Goal: Navigation & Orientation: Find specific page/section

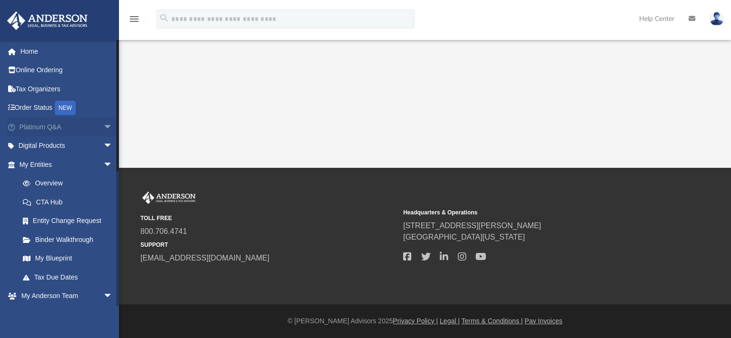
click at [38, 127] on link "Platinum Q&A arrow_drop_down" at bounding box center [67, 127] width 120 height 19
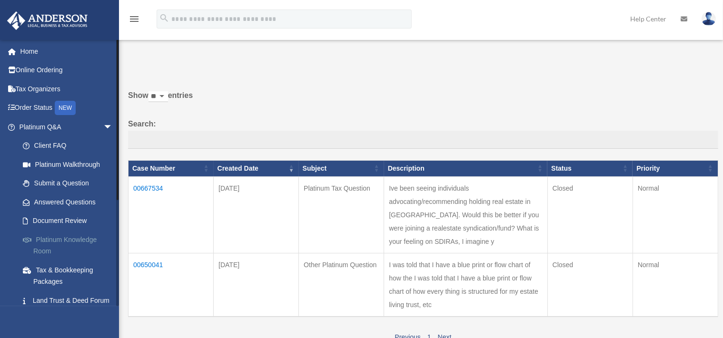
click at [64, 241] on link "Platinum Knowledge Room" at bounding box center [70, 245] width 114 height 30
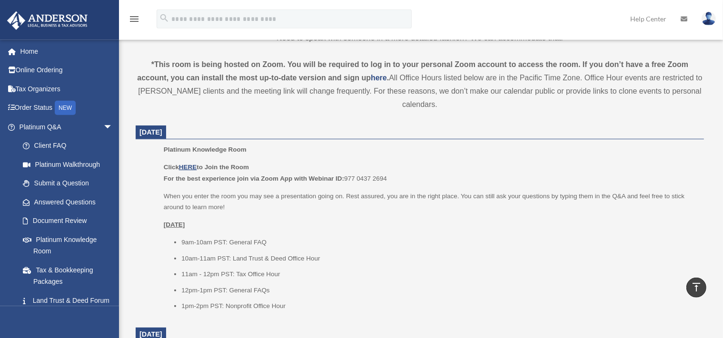
scroll to position [352, 0]
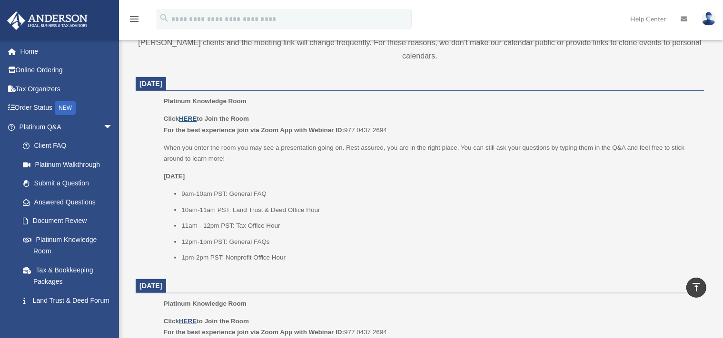
click at [195, 118] on u "HERE" at bounding box center [188, 118] width 18 height 7
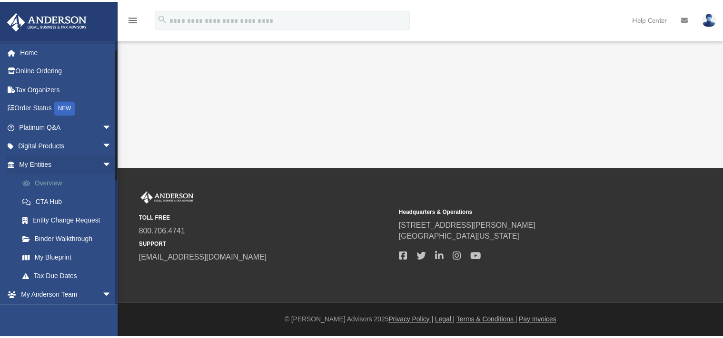
scroll to position [264, 0]
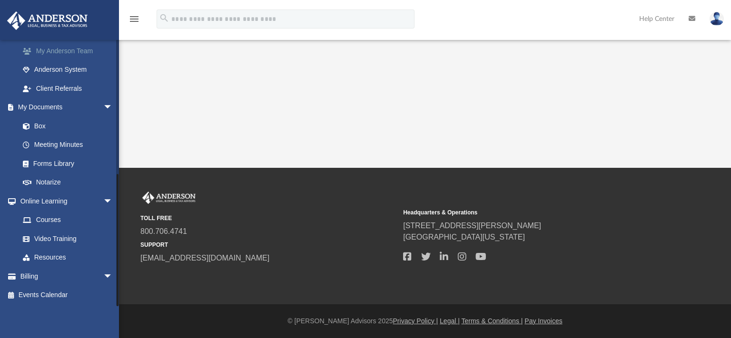
click at [60, 52] on link "My Anderson Team" at bounding box center [70, 50] width 114 height 19
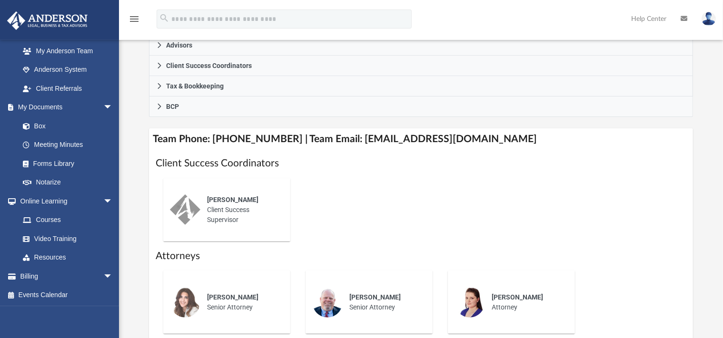
scroll to position [352, 0]
